Goal: Transaction & Acquisition: Purchase product/service

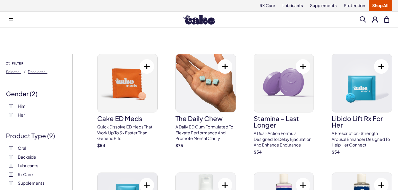
click at [23, 116] on span "Her" at bounding box center [21, 115] width 7 height 8
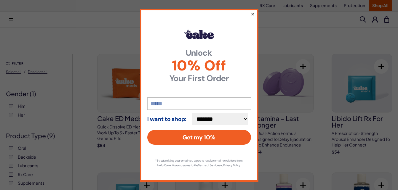
click at [251, 12] on button "×" at bounding box center [253, 13] width 4 height 7
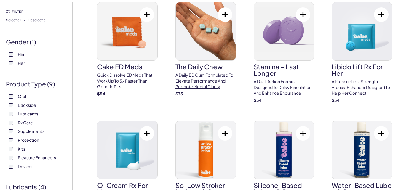
scroll to position [89, 0]
